Goal: Find contact information: Find contact information

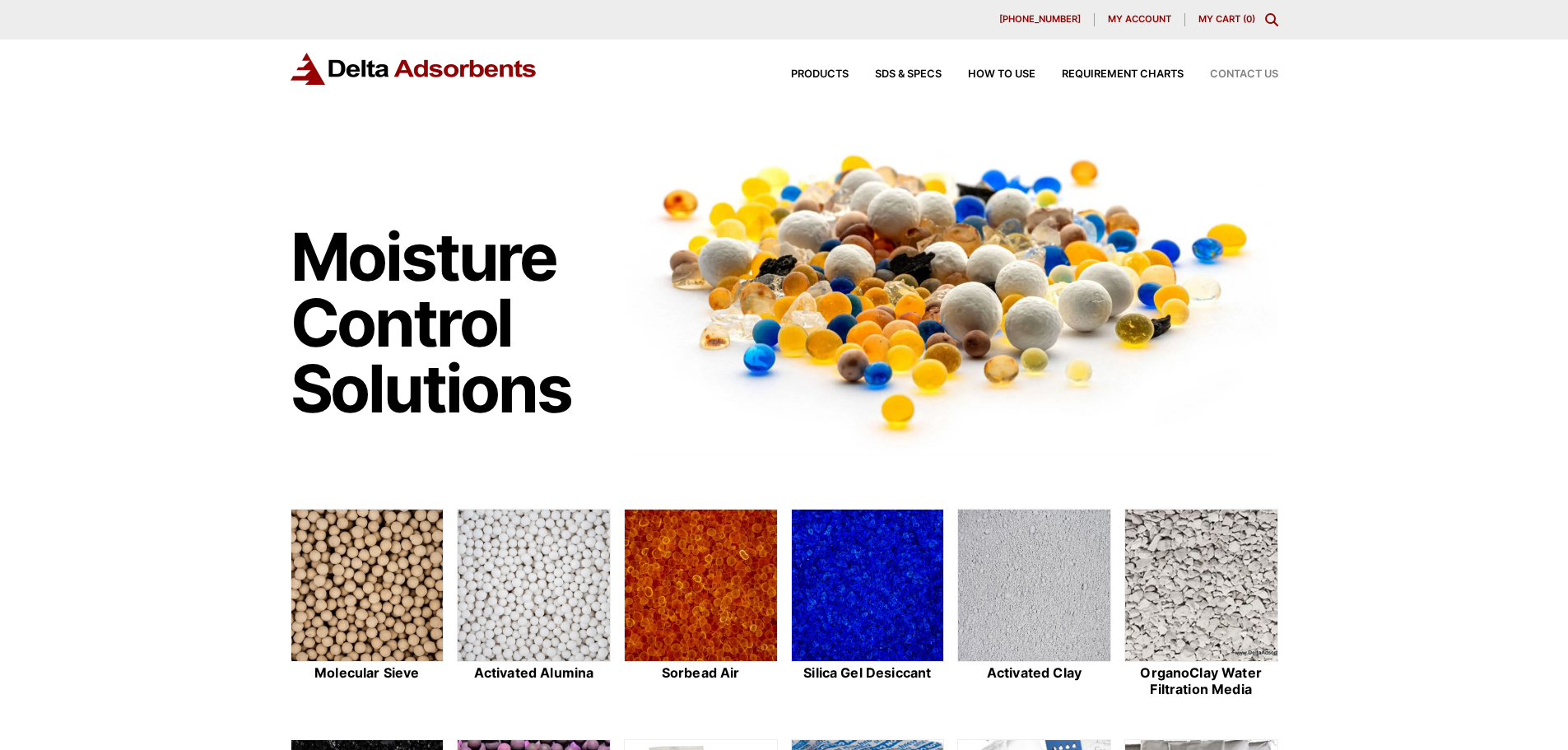
click at [1224, 77] on span "Contact Us" at bounding box center [1244, 74] width 68 height 11
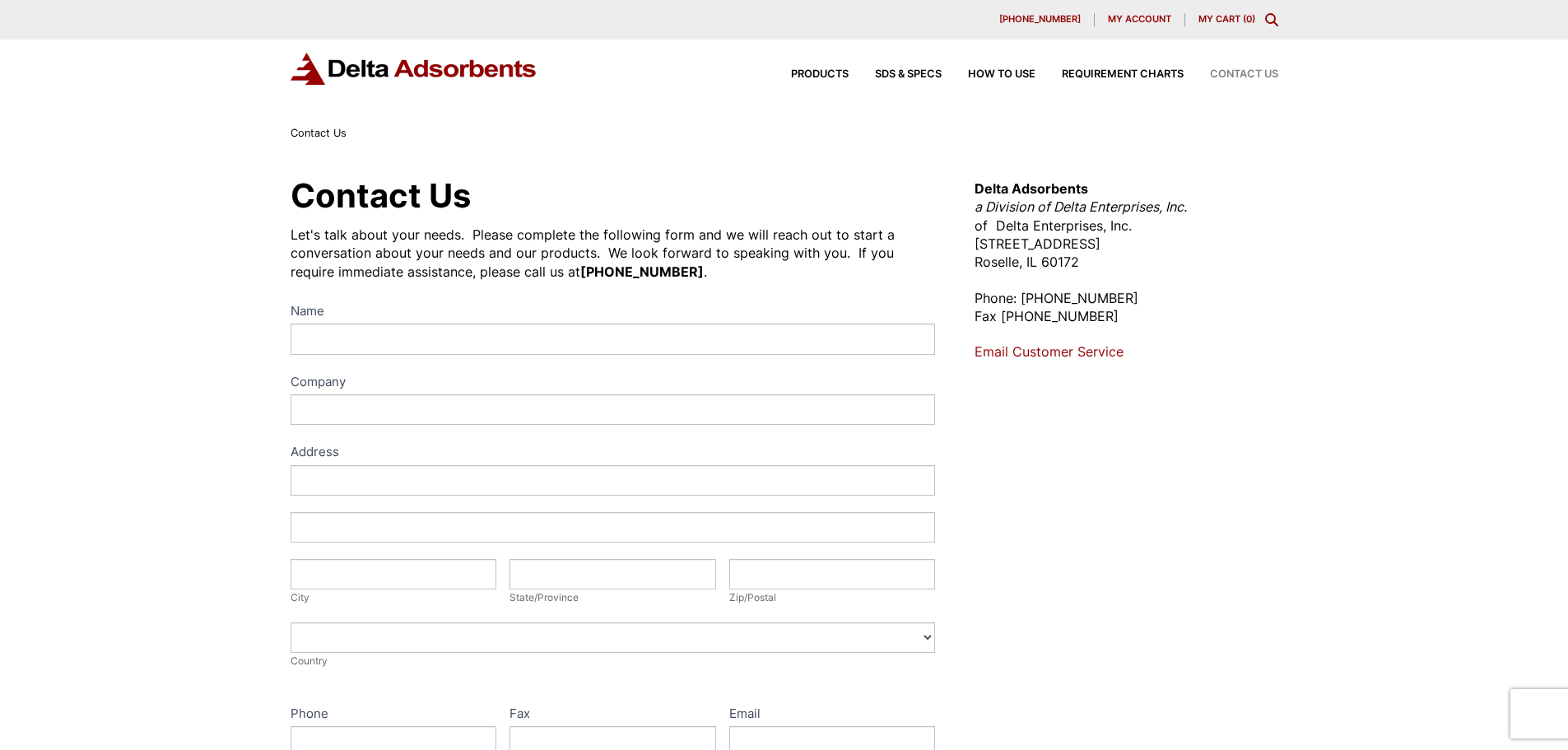
click at [415, 61] on img at bounding box center [414, 69] width 247 height 33
